Goal: Transaction & Acquisition: Purchase product/service

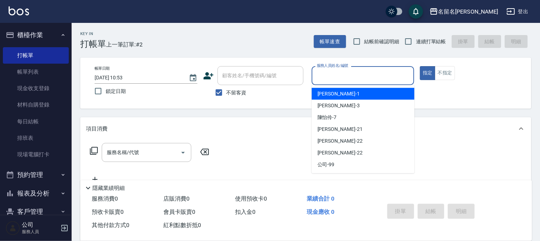
drag, startPoint x: 342, startPoint y: 72, endPoint x: 339, endPoint y: 95, distance: 23.2
click at [340, 88] on body "名留名揚 登出 櫃檯作業 打帳單 帳單列表 現金收支登錄 材料自購登錄 每日結帳 排班表 現場電腦打卡 預約管理 預約管理 單日預約紀錄 單週預約紀錄 報表及…" at bounding box center [270, 166] width 540 height 332
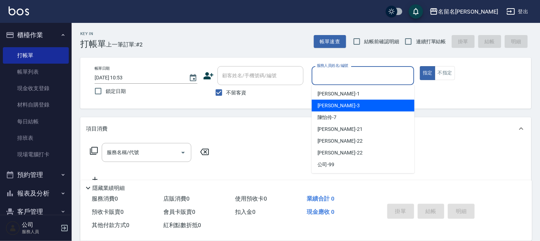
click at [339, 106] on div "[PERSON_NAME]-3" at bounding box center [363, 106] width 103 height 12
type input "[PERSON_NAME]-3"
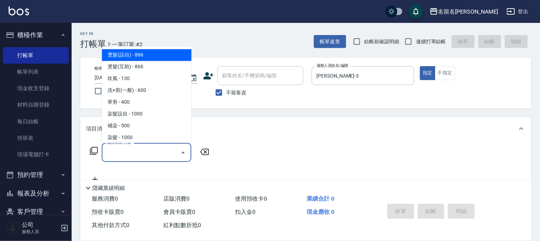
click at [148, 153] on input "服務名稱/代號" at bounding box center [141, 153] width 72 height 13
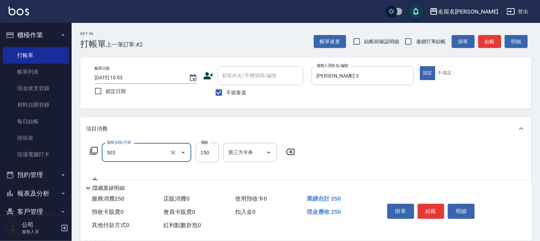
type input "指定洗髮(503)"
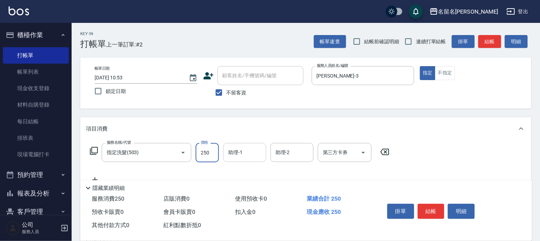
click at [245, 149] on input "助理-1" at bounding box center [244, 153] width 37 height 13
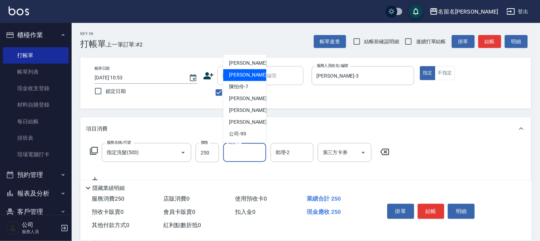
click at [249, 76] on span "[PERSON_NAME]-3" at bounding box center [250, 76] width 42 height 8
type input "[PERSON_NAME]-3"
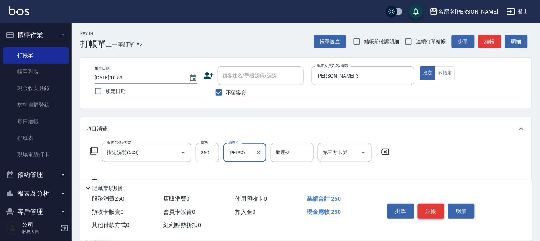
click at [430, 210] on button "結帳" at bounding box center [431, 211] width 27 height 15
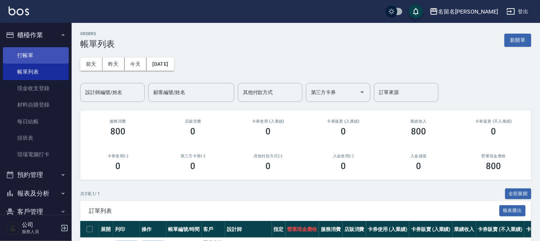
click at [30, 57] on link "打帳單" at bounding box center [36, 55] width 66 height 16
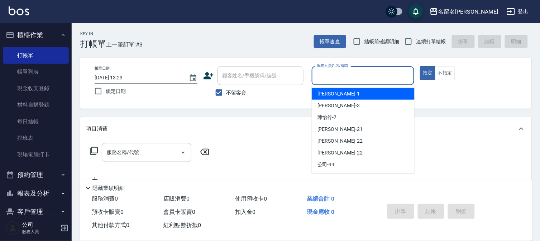
drag, startPoint x: 328, startPoint y: 77, endPoint x: 330, endPoint y: 95, distance: 18.0
click at [328, 78] on input "服務人員姓名/編號" at bounding box center [363, 75] width 96 height 13
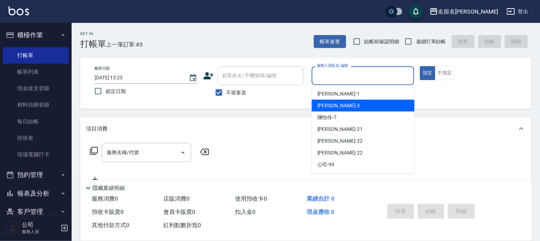
click at [330, 103] on span "[PERSON_NAME]-3" at bounding box center [338, 106] width 42 height 8
type input "[PERSON_NAME]-3"
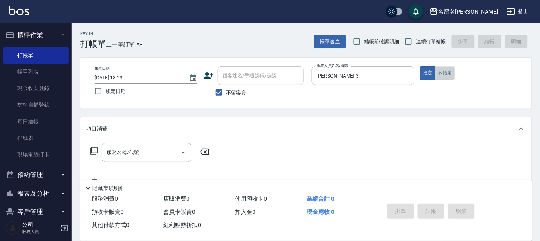
drag, startPoint x: 448, startPoint y: 75, endPoint x: 224, endPoint y: 140, distance: 233.3
click at [446, 76] on button "不指定" at bounding box center [445, 73] width 20 height 14
click at [145, 153] on input "服務名稱/代號" at bounding box center [141, 153] width 72 height 13
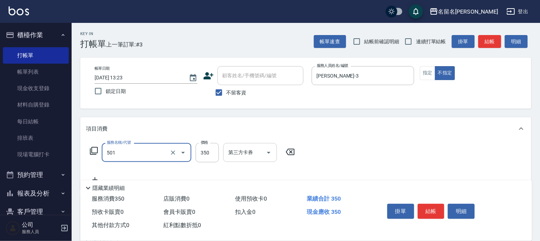
type input "P.S洗髮(501)"
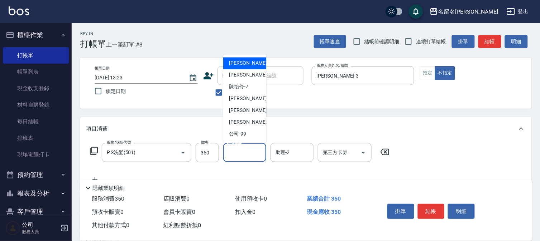
drag, startPoint x: 234, startPoint y: 154, endPoint x: 235, endPoint y: 150, distance: 3.6
click at [235, 154] on input "助理-1" at bounding box center [244, 153] width 37 height 13
click at [248, 87] on span "[PERSON_NAME]-7" at bounding box center [238, 87] width 19 height 8
type input "[PERSON_NAME]-7"
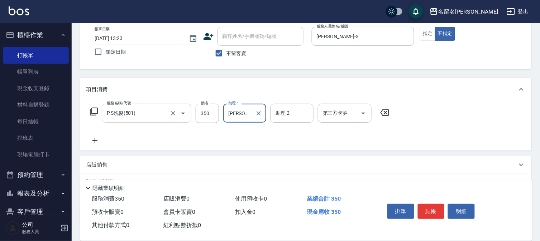
scroll to position [40, 0]
click at [107, 162] on p "店販銷售" at bounding box center [96, 165] width 21 height 8
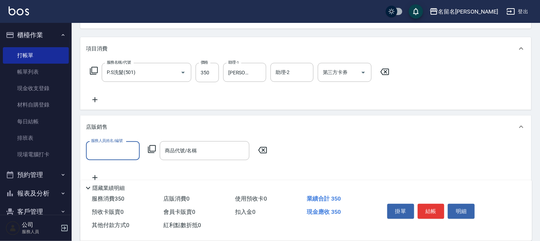
scroll to position [152, 0]
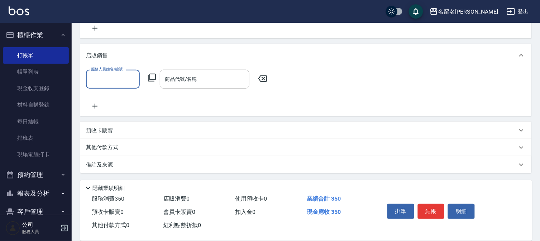
click at [116, 81] on input "服務人員姓名/編號" at bounding box center [112, 79] width 47 height 13
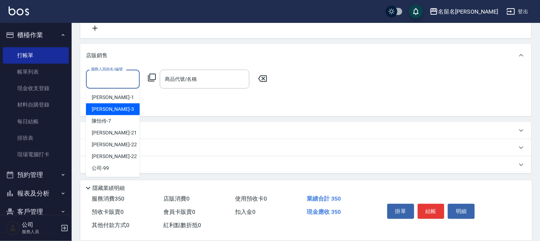
drag, startPoint x: 123, startPoint y: 107, endPoint x: 168, endPoint y: 97, distance: 46.9
click at [124, 107] on div "[PERSON_NAME]-3" at bounding box center [113, 110] width 54 height 12
type input "[PERSON_NAME]-3"
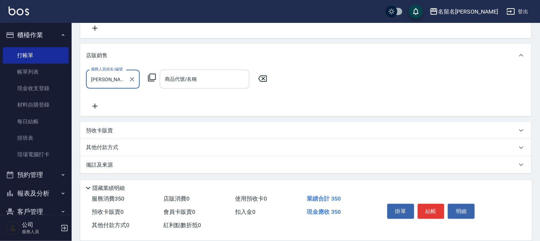
click at [172, 84] on input "商品代號/名稱" at bounding box center [204, 79] width 83 height 13
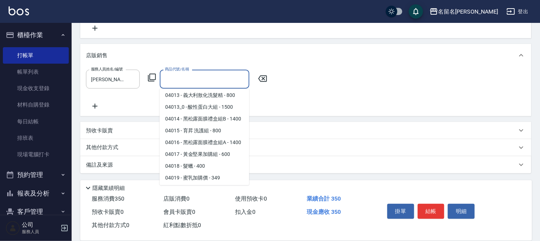
scroll to position [384, 0]
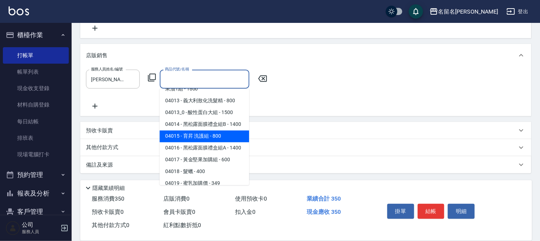
click at [220, 141] on span "04015 - 育昇 洗護組 - 800" at bounding box center [205, 137] width 90 height 12
type input "育昇 洗護組"
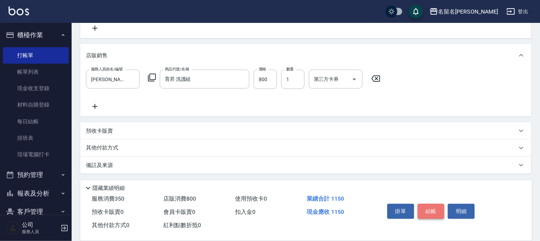
drag, startPoint x: 302, startPoint y: 146, endPoint x: 431, endPoint y: 205, distance: 141.7
click at [431, 205] on button "結帳" at bounding box center [431, 211] width 27 height 15
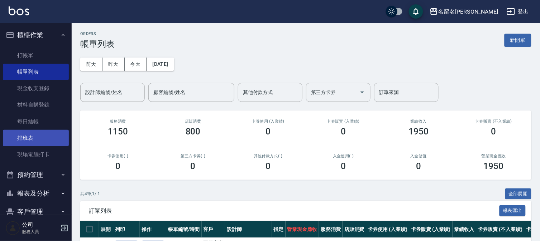
scroll to position [33, 0]
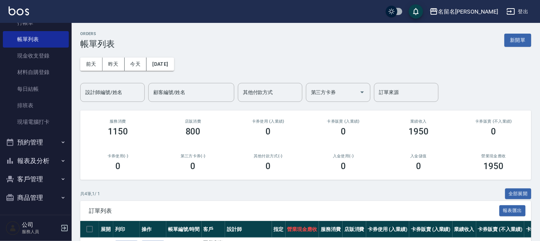
click at [34, 158] on button "報表及分析" at bounding box center [36, 161] width 66 height 19
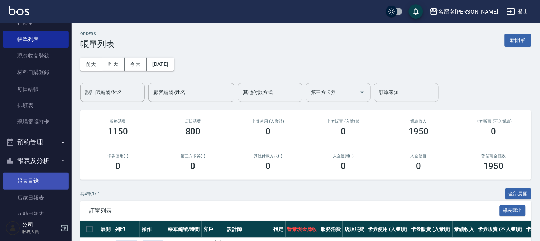
click at [32, 178] on link "報表目錄" at bounding box center [36, 181] width 66 height 16
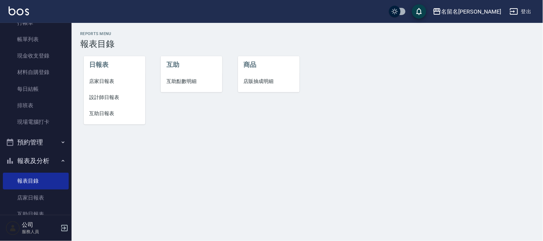
click at [104, 96] on span "設計師日報表" at bounding box center [115, 98] width 50 height 8
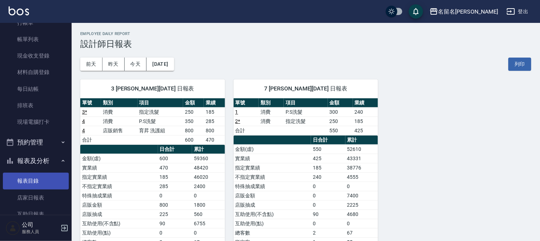
click at [37, 176] on link "報表目錄" at bounding box center [36, 181] width 66 height 16
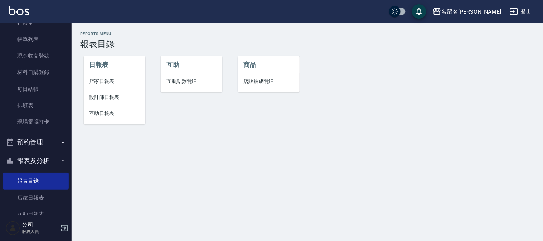
click at [109, 112] on span "互助日報表" at bounding box center [115, 114] width 50 height 8
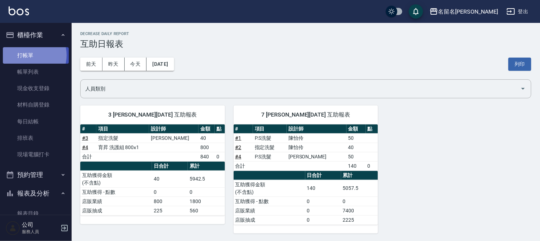
click at [29, 55] on link "打帳單" at bounding box center [36, 55] width 66 height 16
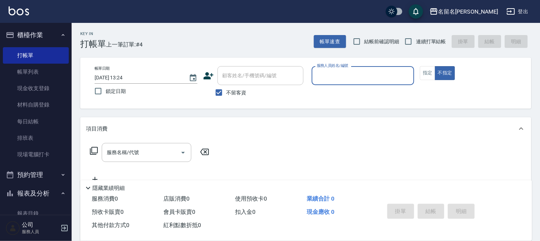
drag, startPoint x: 312, startPoint y: 72, endPoint x: 319, endPoint y: 79, distance: 9.6
click at [313, 73] on div "服務人員姓名/編號" at bounding box center [363, 75] width 103 height 19
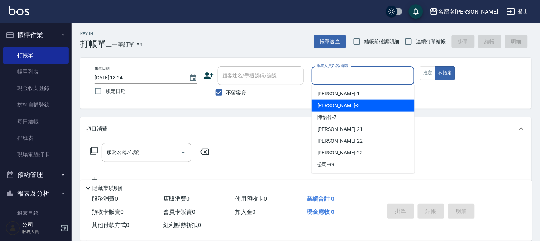
drag, startPoint x: 330, startPoint y: 103, endPoint x: 360, endPoint y: 97, distance: 29.9
click at [328, 103] on span "[PERSON_NAME]-3" at bounding box center [338, 106] width 42 height 8
type input "[PERSON_NAME]-3"
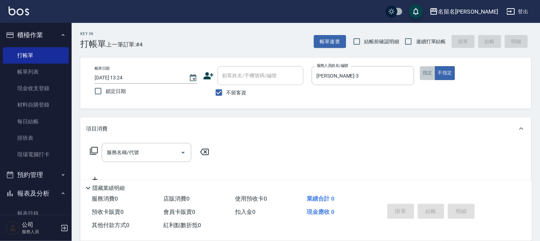
click at [425, 72] on button "指定" at bounding box center [427, 73] width 15 height 14
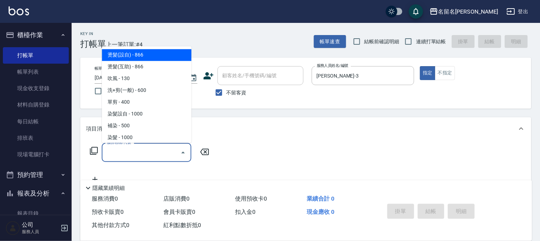
click at [143, 153] on input "服務名稱/代號" at bounding box center [141, 153] width 72 height 13
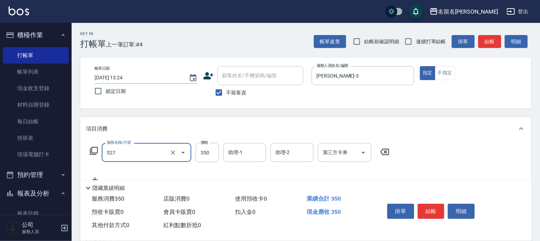
type input "頭皮養護A(527)"
type input "400"
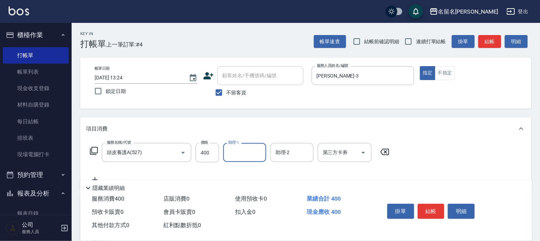
click at [243, 156] on input "助理-1" at bounding box center [244, 153] width 37 height 13
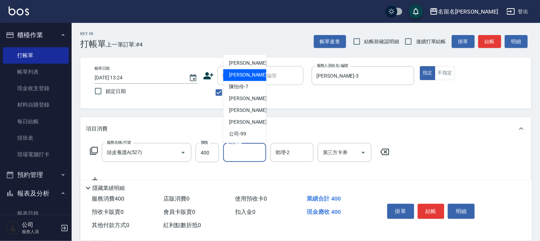
click at [257, 73] on div "[PERSON_NAME]-3" at bounding box center [244, 75] width 43 height 12
type input "[PERSON_NAME]-3"
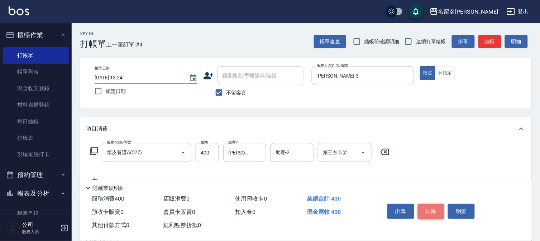
click at [435, 211] on button "結帳" at bounding box center [431, 211] width 27 height 15
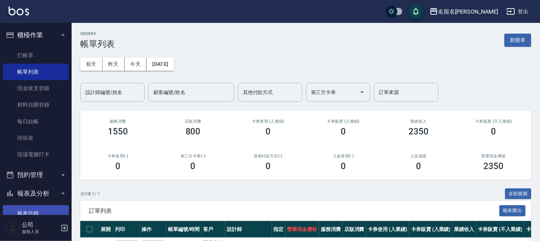
click at [32, 210] on link "報表目錄" at bounding box center [36, 214] width 66 height 16
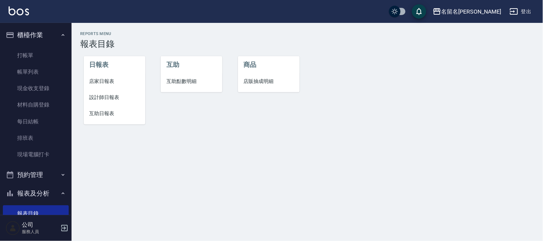
click at [112, 98] on span "設計師日報表" at bounding box center [115, 98] width 50 height 8
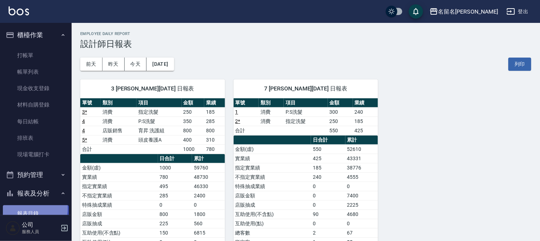
click at [27, 209] on link "報表目錄" at bounding box center [36, 214] width 66 height 16
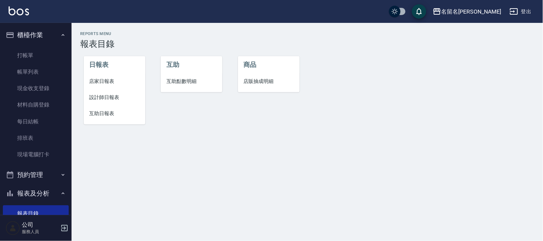
click at [103, 112] on span "互助日報表" at bounding box center [115, 114] width 50 height 8
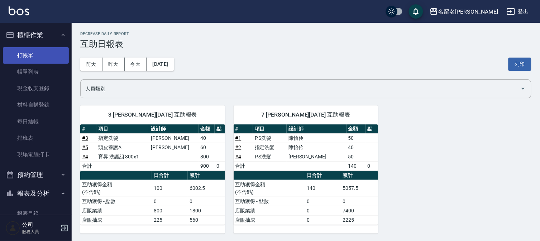
click at [39, 54] on link "打帳單" at bounding box center [36, 55] width 66 height 16
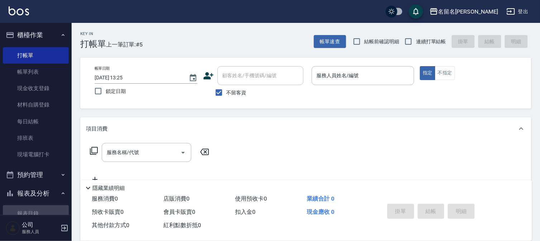
drag, startPoint x: 47, startPoint y: 210, endPoint x: 56, endPoint y: 179, distance: 31.7
click at [47, 209] on link "報表目錄" at bounding box center [36, 214] width 66 height 16
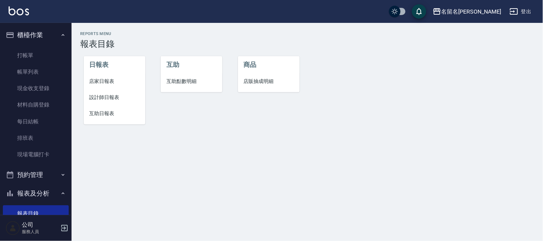
click at [105, 108] on li "互助日報表" at bounding box center [115, 114] width 62 height 16
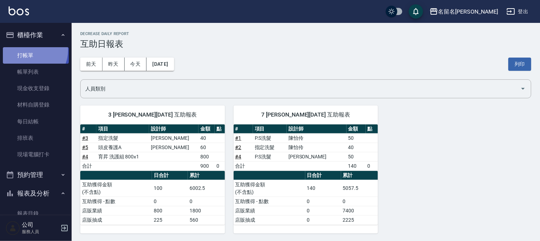
click at [29, 51] on link "打帳單" at bounding box center [36, 55] width 66 height 16
